Goal: Task Accomplishment & Management: Use online tool/utility

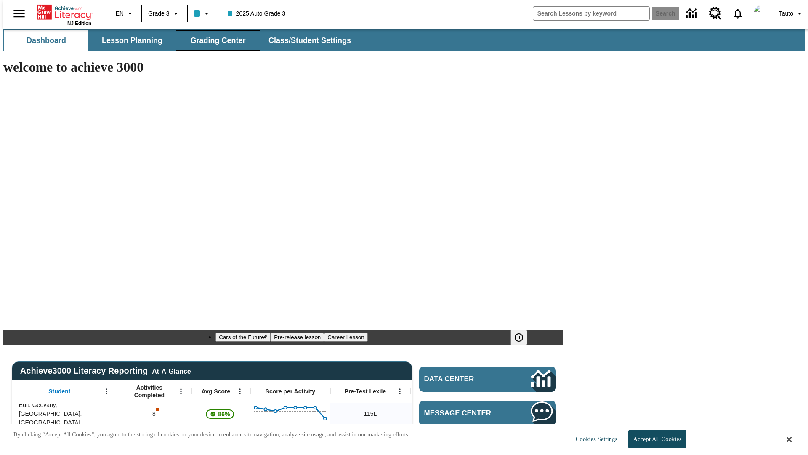
click at [215, 40] on span "Grading Center" at bounding box center [217, 41] width 55 height 10
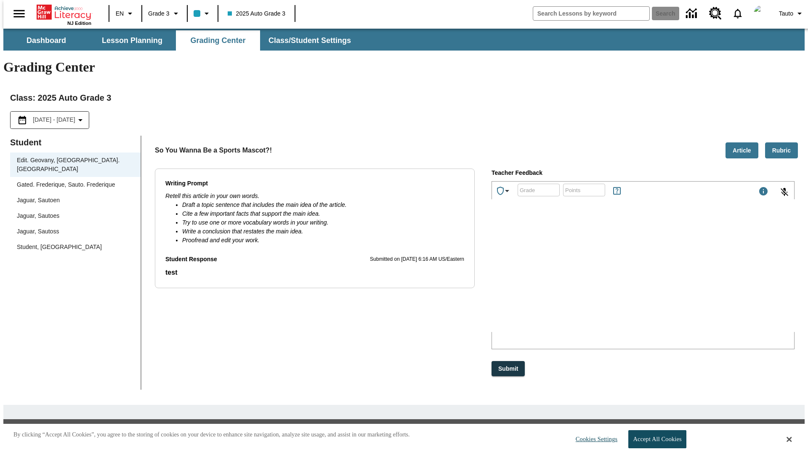
click at [72, 196] on div "Jaguar, Sautoen" at bounding box center [75, 200] width 117 height 9
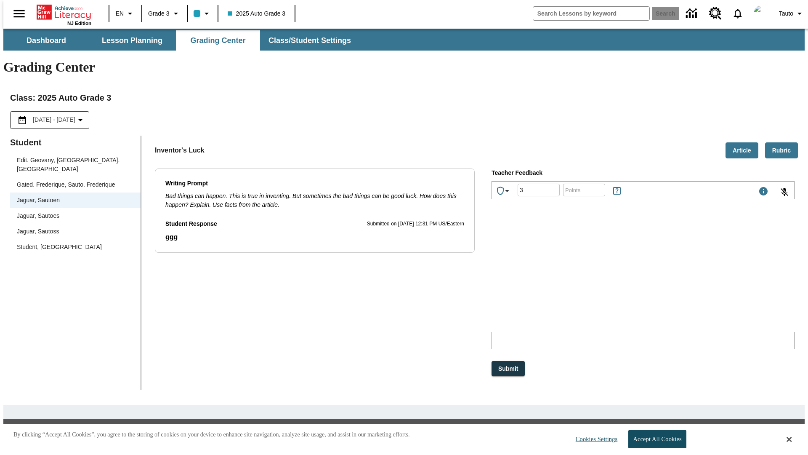
type input "3"
type input "10"
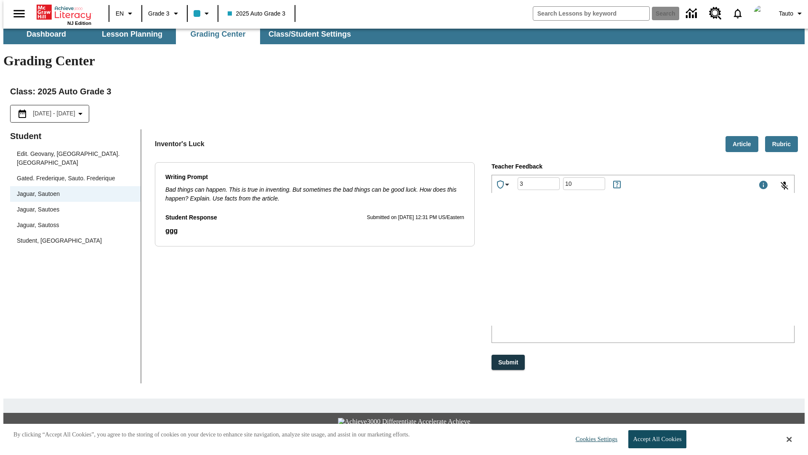
click at [615, 271] on p "Type your response here." at bounding box center [555, 270] width 120 height 8
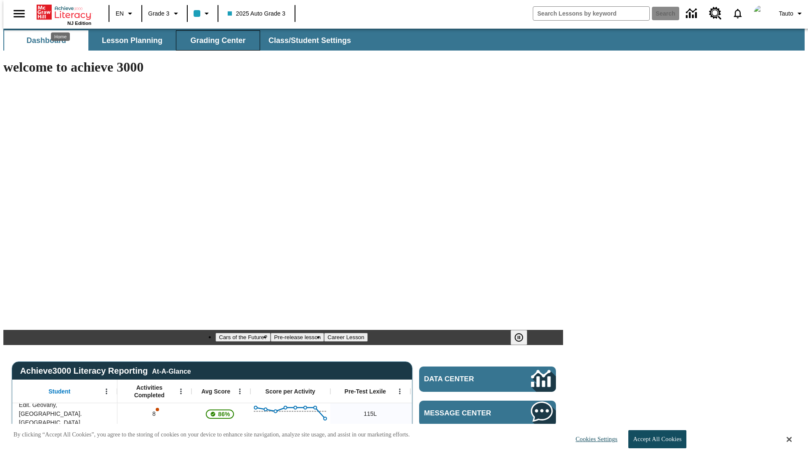
click at [215, 40] on span "Grading Center" at bounding box center [217, 41] width 55 height 10
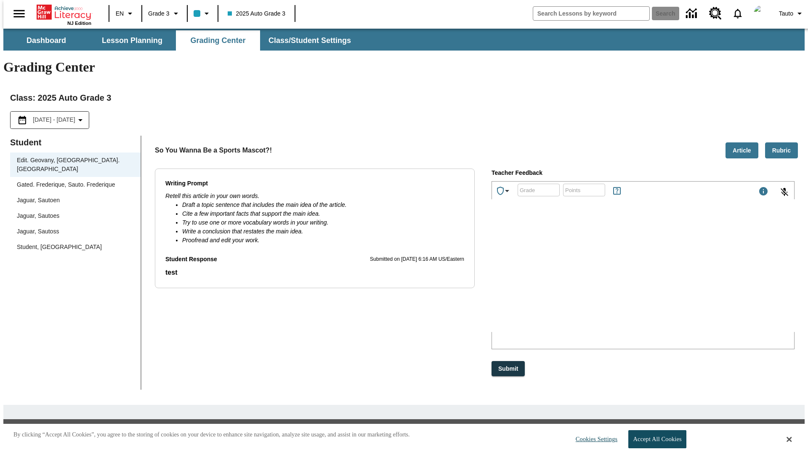
click at [72, 196] on div "Jaguar, Sautoen" at bounding box center [75, 200] width 117 height 9
